Goal: Task Accomplishment & Management: Use online tool/utility

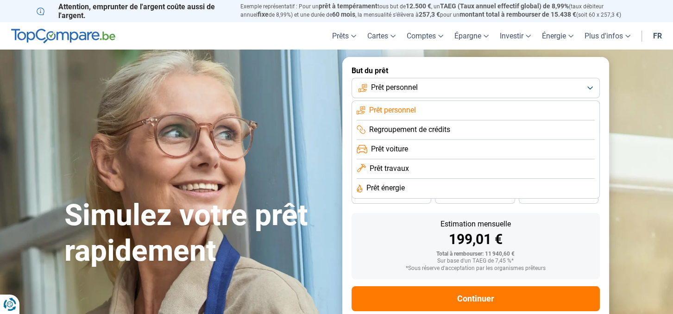
click at [392, 172] on span "Prêt travaux" at bounding box center [389, 169] width 39 height 10
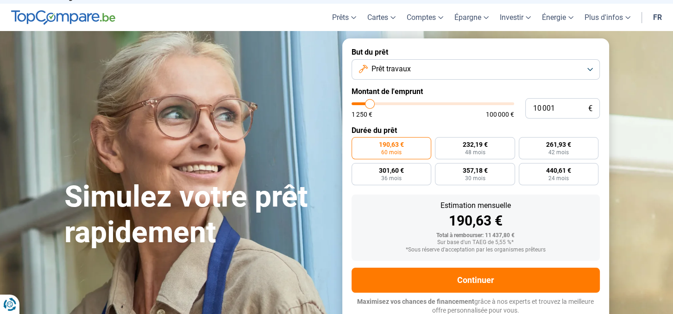
scroll to position [20, 0]
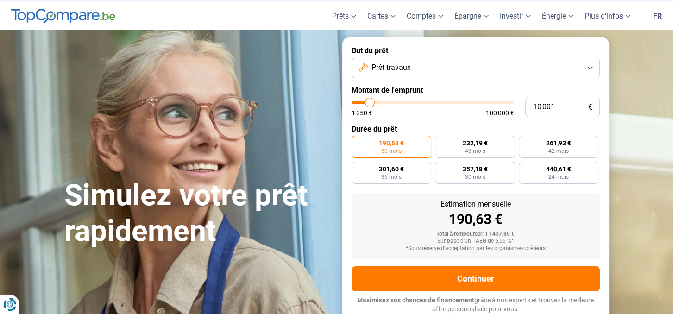
type input "9 750"
type input "9750"
type input "11 750"
type input "11750"
type input "17 250"
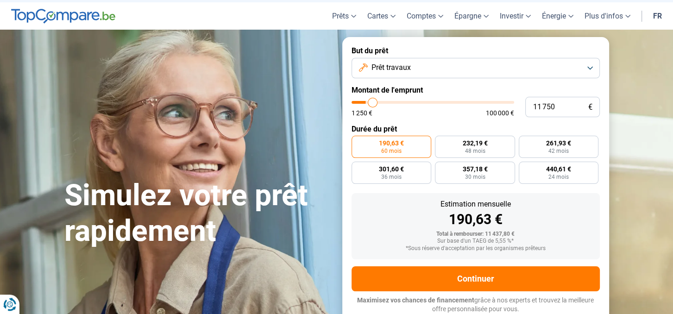
type input "17250"
type input "20 750"
type input "20750"
type input "23 750"
type input "23750"
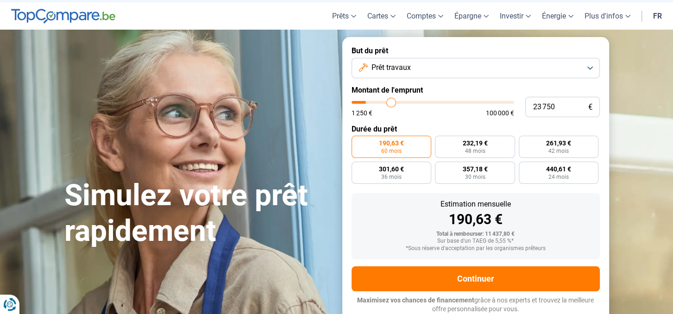
type input "27 250"
type input "27250"
type input "33 000"
type input "33000"
type input "35 750"
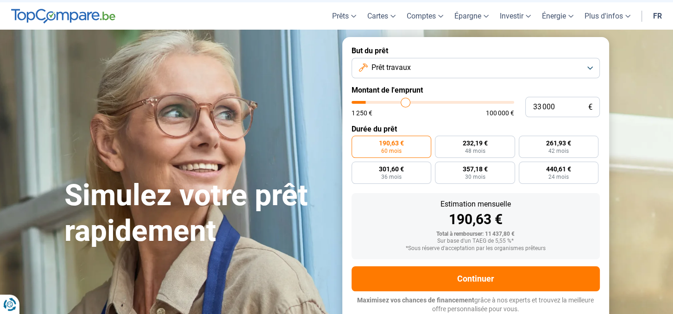
type input "35750"
type input "38 500"
type input "38500"
type input "40 500"
type input "40500"
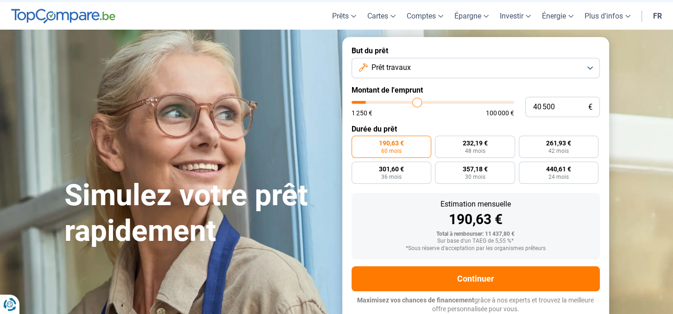
type input "41 500"
type input "41500"
type input "42 250"
type input "42250"
type input "43 000"
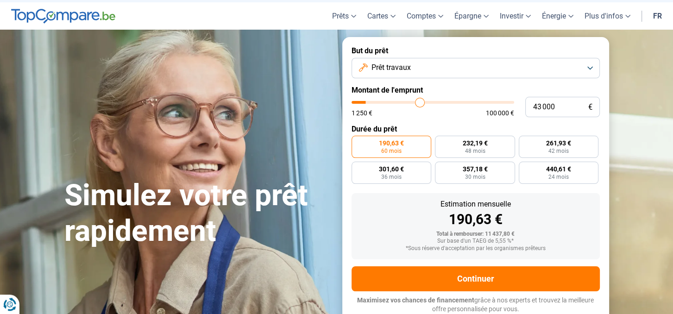
type input "43000"
type input "44 250"
type input "44250"
type input "45 500"
type input "45500"
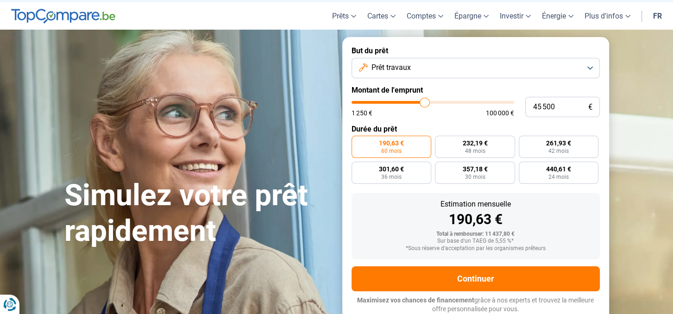
type input "45 750"
type input "45750"
type input "47 000"
type input "47000"
type input "47 500"
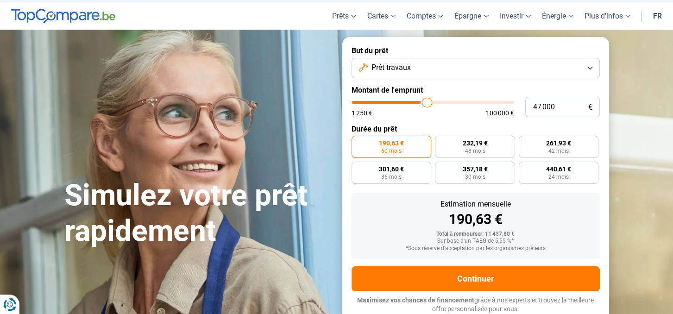
type input "47500"
type input "48 250"
type input "48250"
type input "49 500"
type input "49500"
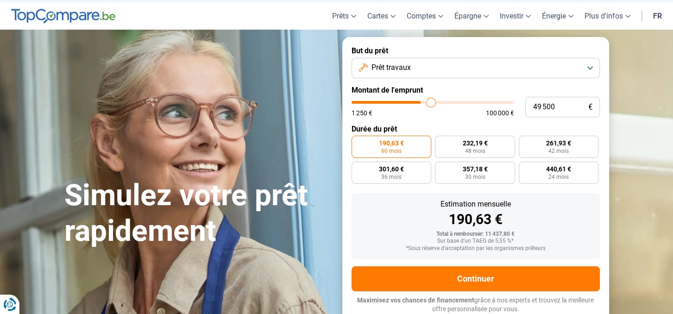
type input "51 000"
type input "51000"
type input "52 000"
type input "52000"
type input "53 500"
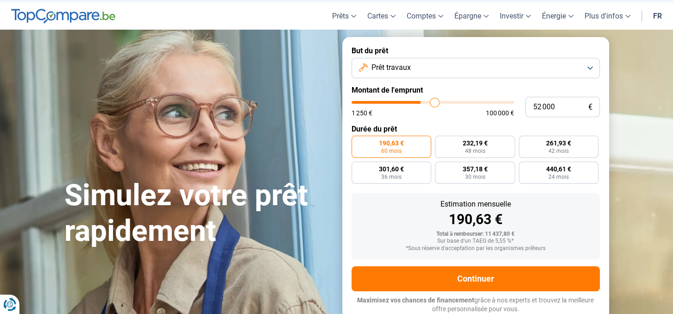
type input "53500"
type input "54 000"
type input "54000"
type input "54 500"
type input "54500"
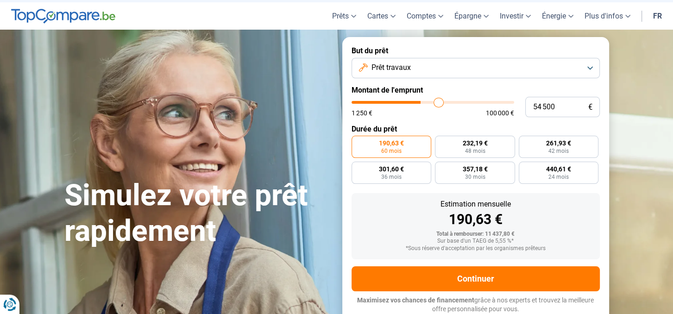
type input "55 000"
type input "55000"
type input "55 750"
type input "55750"
type input "56 250"
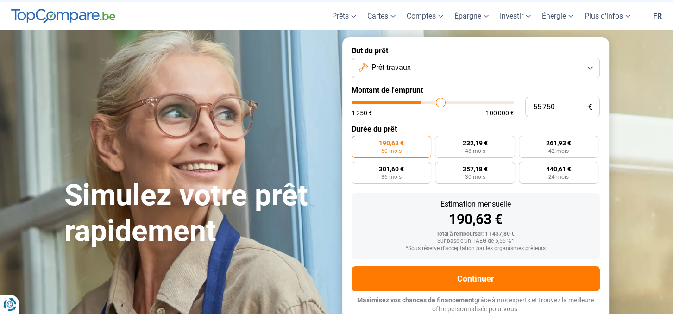
type input "56250"
type input "56 500"
type input "56500"
type input "56 750"
type input "56750"
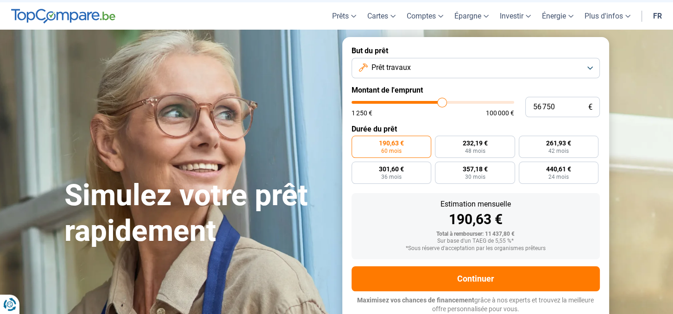
type input "57 000"
type input "57000"
type input "57 250"
type input "57250"
type input "57 750"
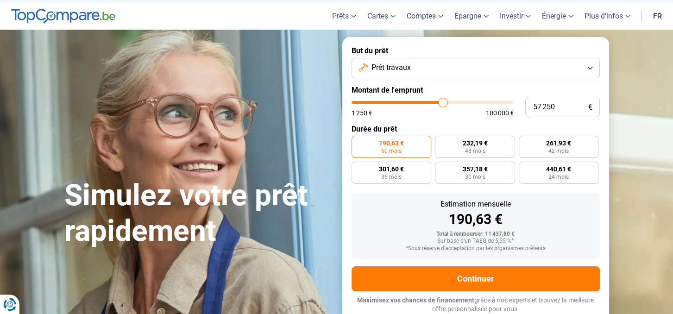
type input "57750"
type input "58 000"
type input "58000"
type input "58 500"
type input "58500"
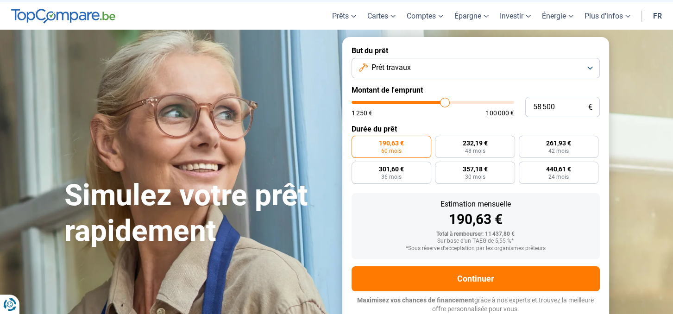
type input "59 000"
type input "59000"
type input "59 500"
type input "59500"
type input "59 750"
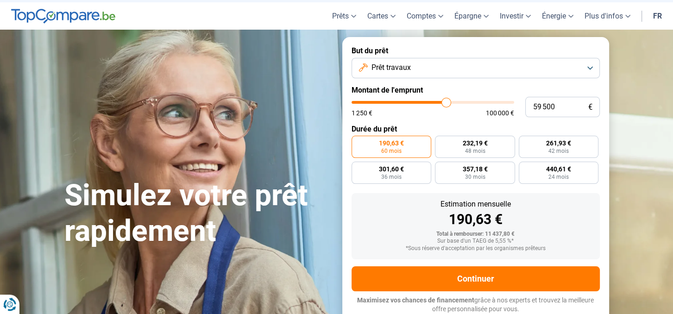
type input "59750"
type input "60 000"
type input "60000"
type input "60 500"
type input "60500"
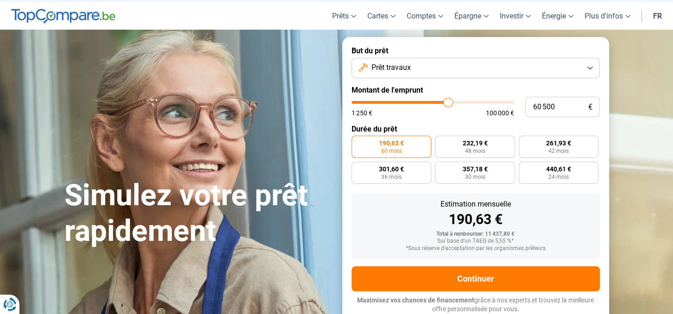
type input "60 750"
type input "60750"
type input "61 250"
type input "61250"
type input "61 500"
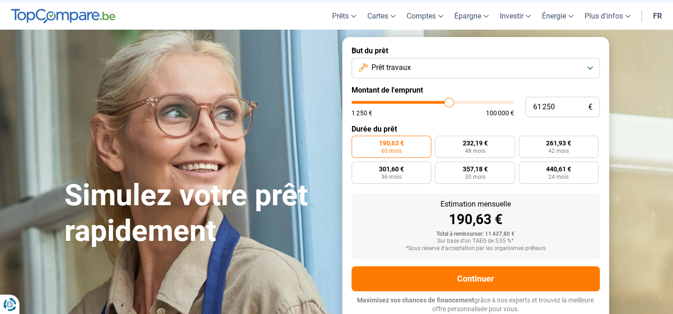
type input "61500"
type input "61 750"
type input "61750"
type input "62 000"
type input "62000"
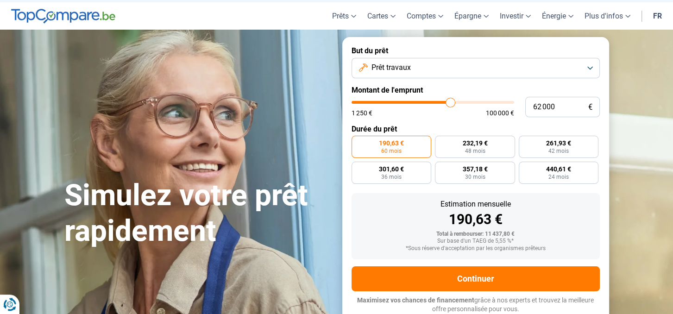
type input "62 250"
type input "62250"
type input "62 500"
type input "62500"
type input "62 750"
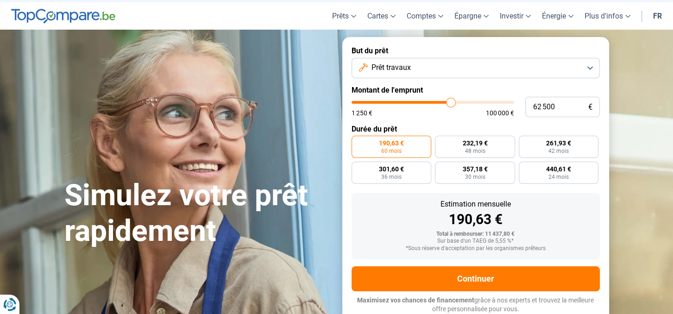
type input "62750"
type input "63 250"
type input "63250"
type input "63 500"
type input "63500"
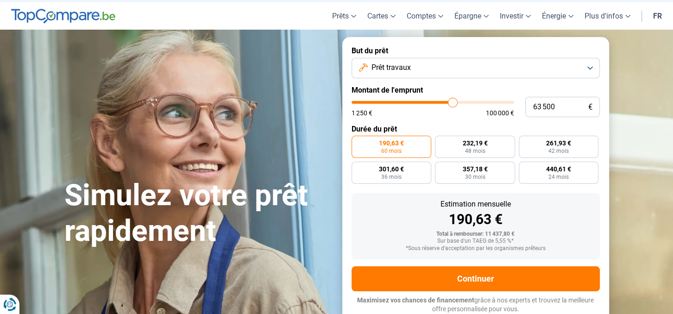
type input "63 750"
type input "63750"
type input "64 000"
type input "64000"
type input "64 500"
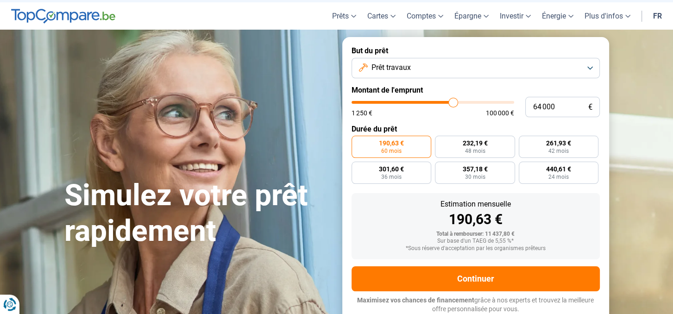
type input "64500"
type input "64 750"
type input "64750"
type input "65 000"
type input "65000"
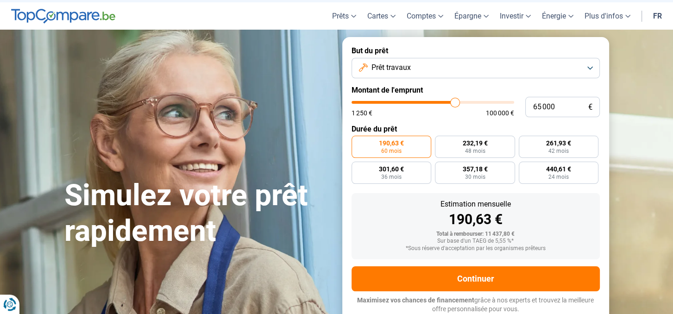
type input "65 250"
type input "65250"
type input "65 500"
type input "65500"
type input "65 750"
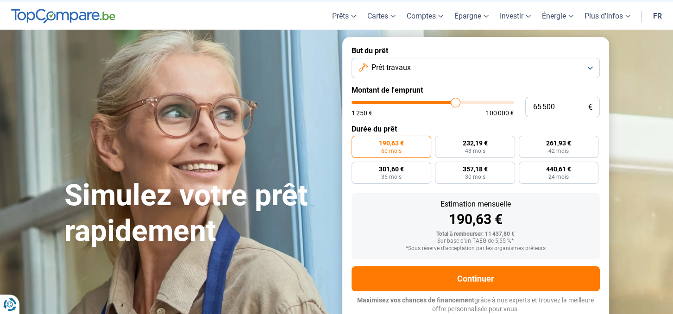
type input "65750"
type input "66 000"
type input "66000"
type input "65 750"
type input "65750"
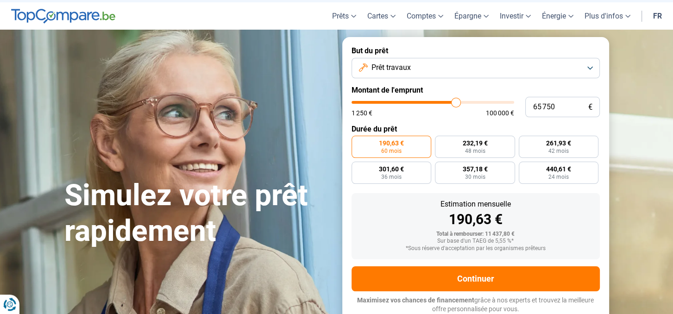
type input "64 250"
type input "64250"
type input "63 500"
type input "63500"
type input "63 250"
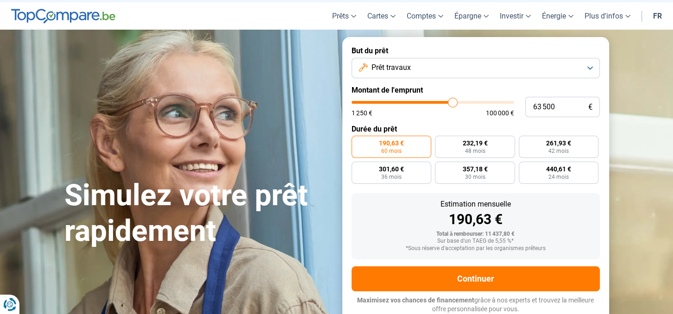
type input "63250"
type input "62 750"
type input "62750"
type input "62 500"
type input "62500"
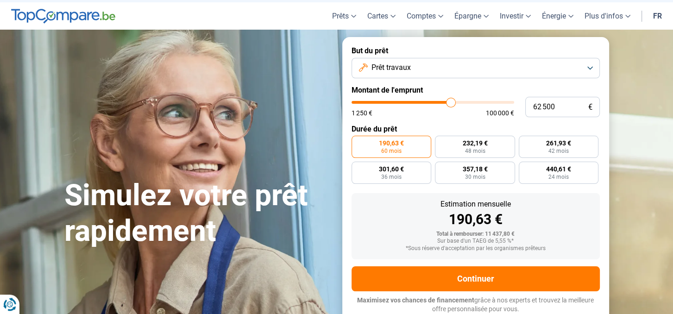
type input "62 250"
type input "62250"
type input "62 000"
type input "62000"
type input "61 750"
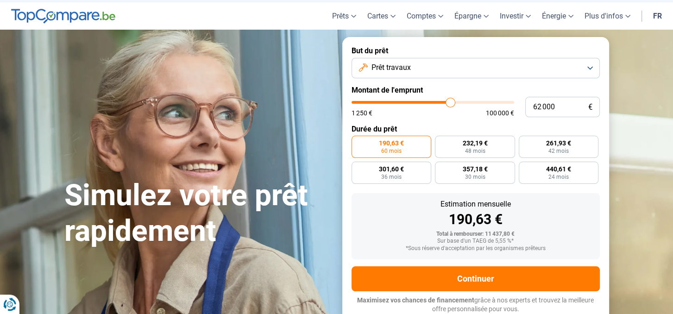
type input "61750"
type input "61 250"
type input "61250"
type input "61 000"
type input "61000"
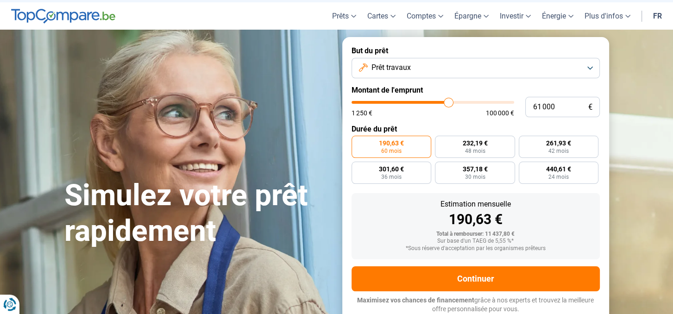
type input "60 750"
type input "60750"
type input "60 500"
type input "60500"
type input "60 250"
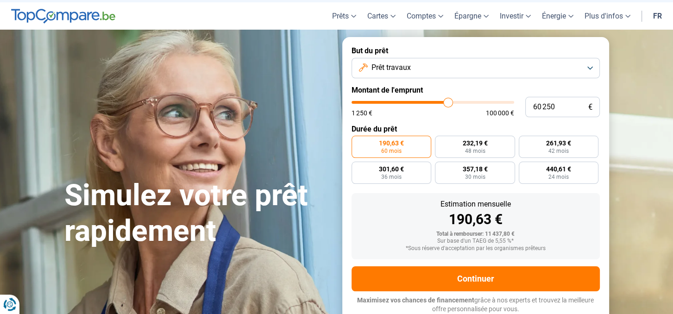
type input "60250"
type input "60 000"
type input "60000"
type input "59 750"
type input "59750"
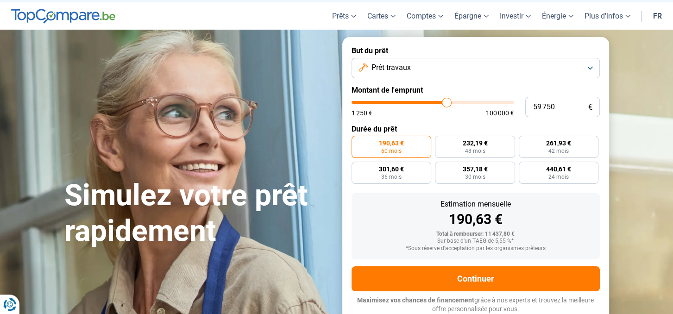
type input "59 500"
type input "59500"
type input "59 750"
type input "59750"
type input "60 000"
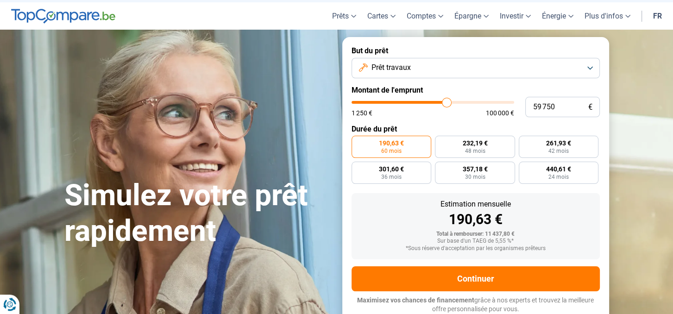
type input "60000"
type input "60 250"
type input "60250"
type input "60 500"
type input "60500"
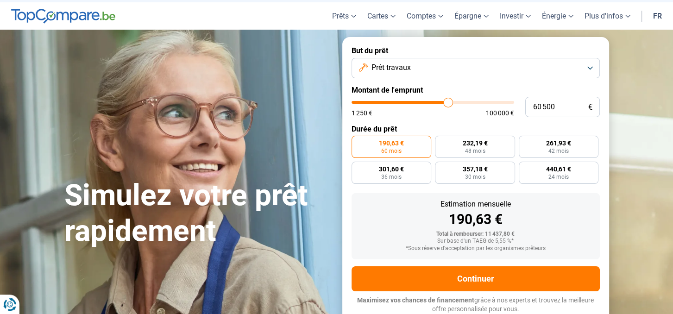
type input "60 250"
type input "60250"
type input "60 000"
type input "60000"
type input "59 750"
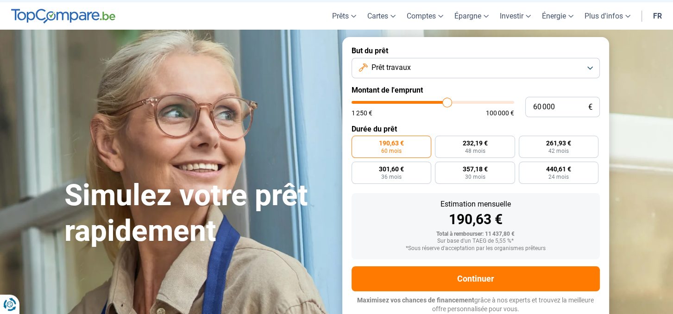
type input "59750"
type input "59 500"
type input "59500"
type input "59 250"
type input "59250"
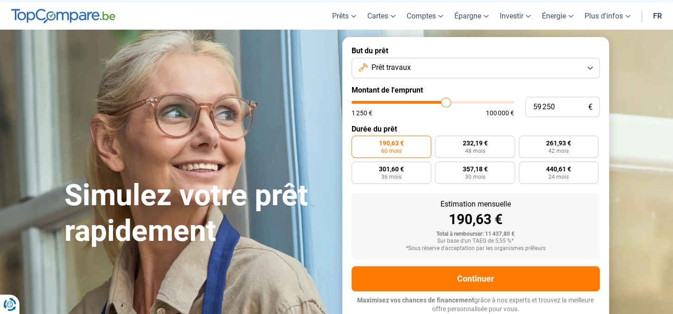
type input "59 000"
type input "59000"
type input "58 750"
type input "58750"
type input "58 500"
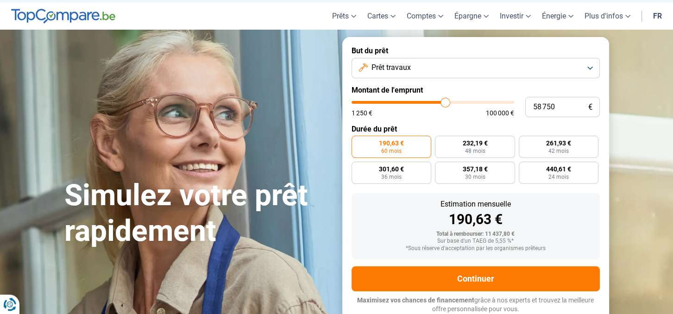
type input "58500"
type input "58 250"
type input "58250"
type input "58 000"
type input "58000"
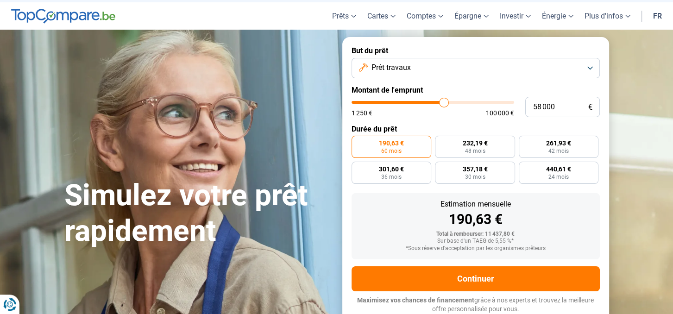
type input "57 500"
type input "57500"
type input "57 000"
type input "57000"
type input "56 750"
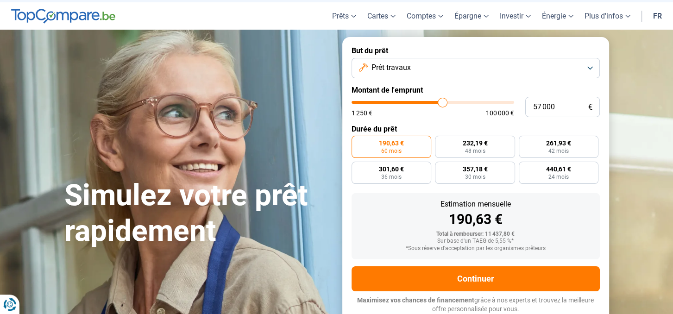
type input "56750"
type input "56 250"
type input "56250"
type input "55 500"
type input "55500"
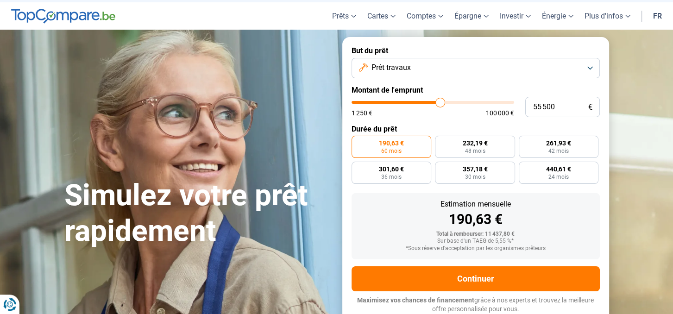
type input "54 500"
type input "54500"
type input "53 750"
type input "53750"
type input "53 250"
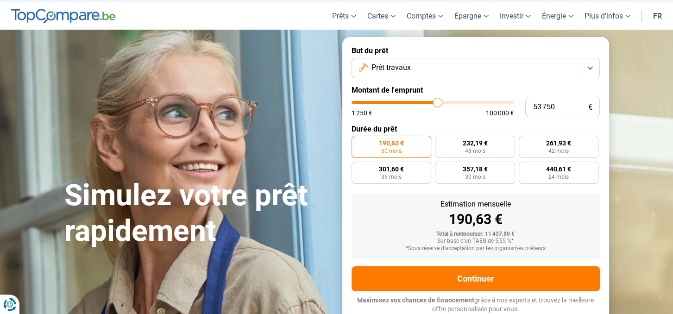
type input "53250"
type input "52 750"
type input "52750"
type input "52 500"
type input "52500"
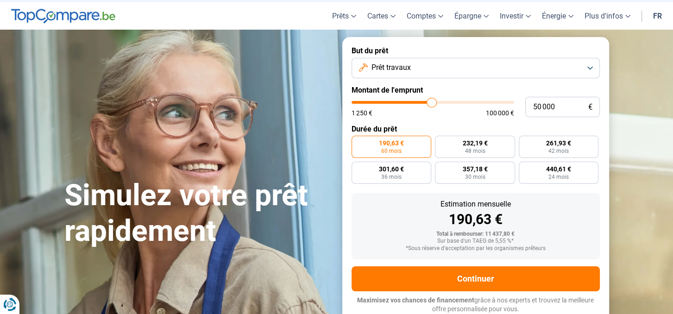
drag, startPoint x: 370, startPoint y: 104, endPoint x: 432, endPoint y: 100, distance: 62.2
click at [432, 101] on input "range" at bounding box center [433, 102] width 163 height 3
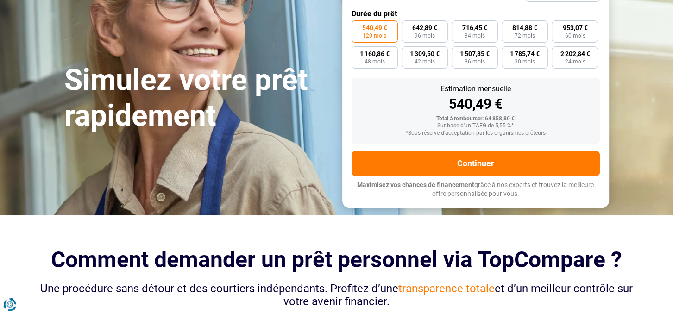
scroll to position [0, 0]
